Goal: Find specific page/section: Find specific page/section

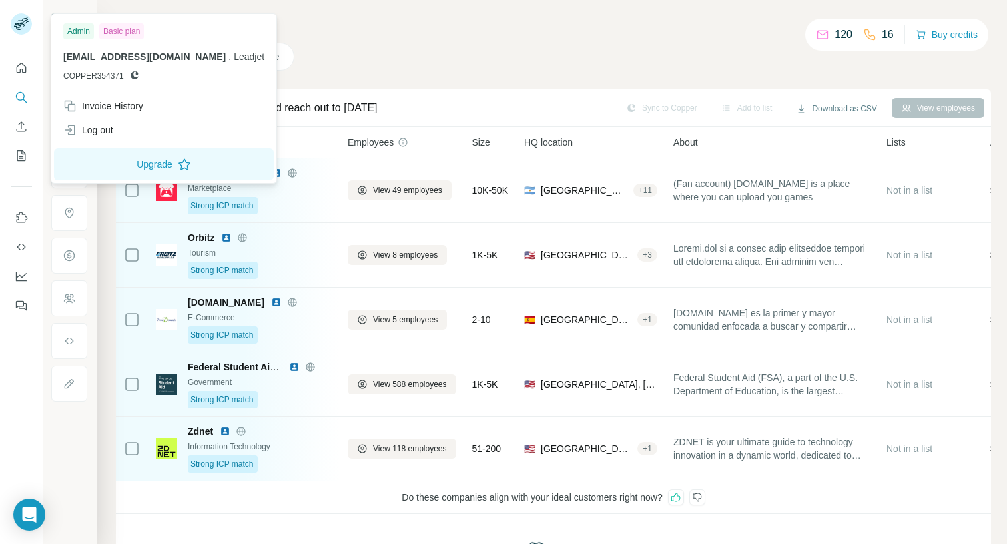
click at [348, 33] on h4 "Search" at bounding box center [554, 25] width 876 height 19
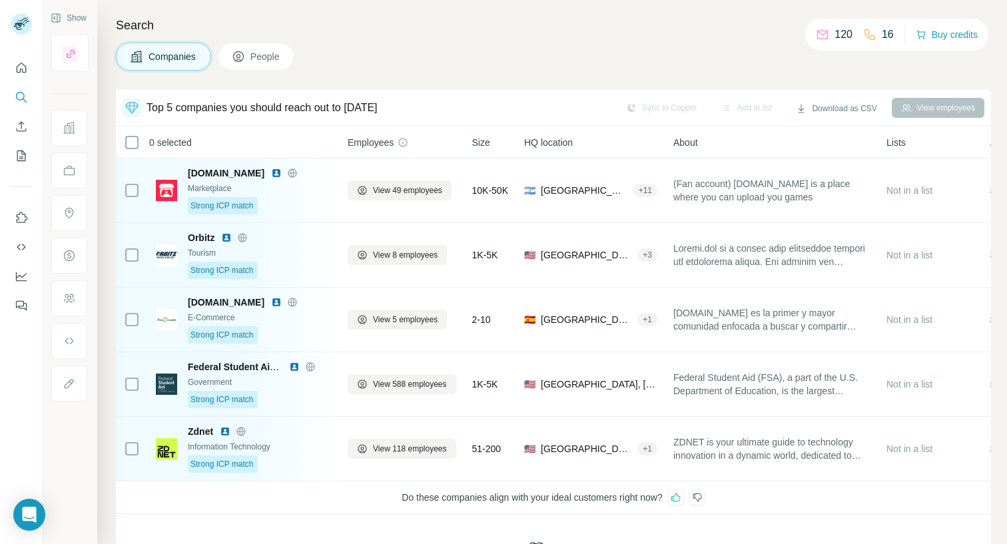
click at [284, 49] on button "People" at bounding box center [256, 57] width 77 height 28
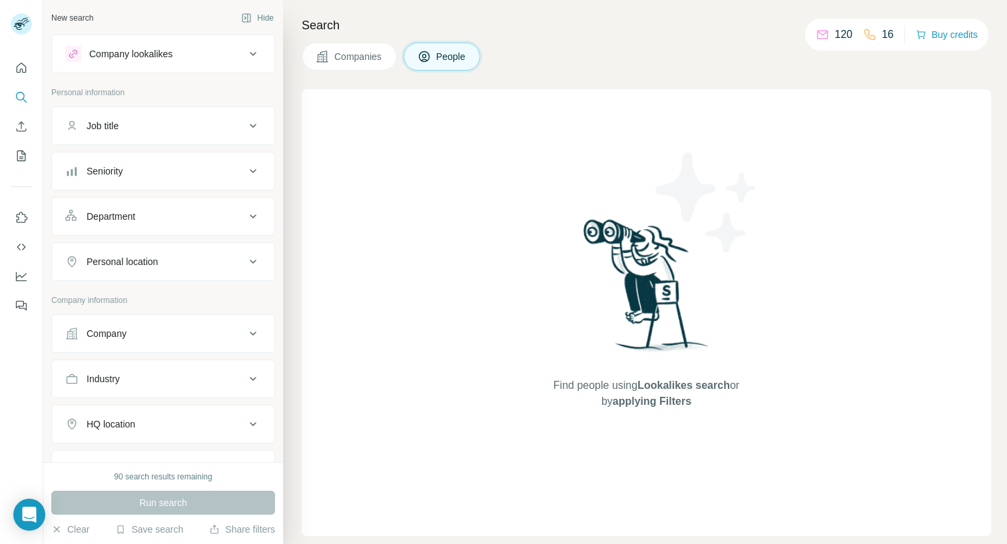
click at [363, 50] on span "Companies" at bounding box center [358, 56] width 49 height 13
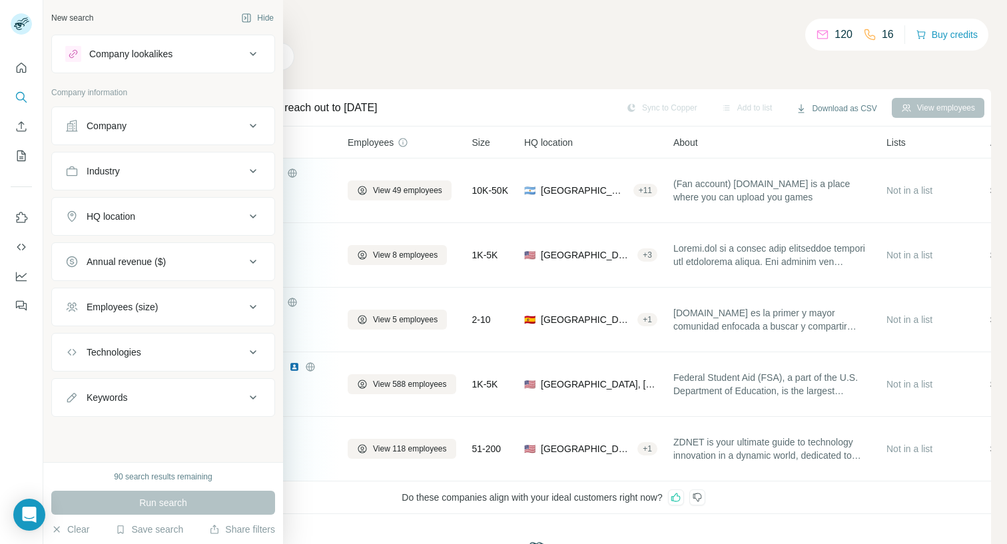
click at [88, 111] on button "Company" at bounding box center [163, 126] width 223 height 32
